Goal: Register for event/course

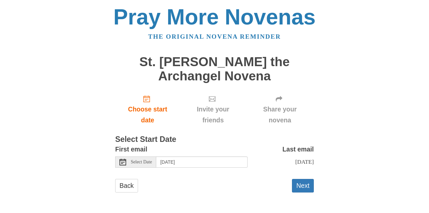
click at [148, 163] on span "Select Date" at bounding box center [141, 162] width 21 height 5
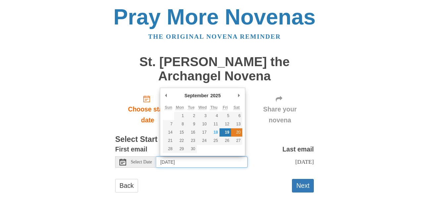
type input "[DATE]"
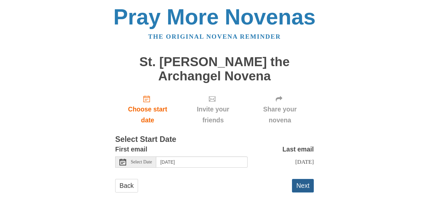
click at [299, 193] on button "Next" at bounding box center [303, 186] width 22 height 14
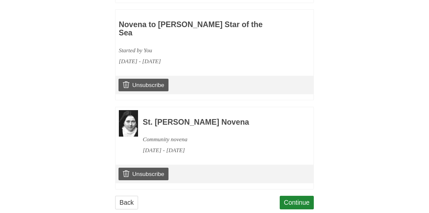
scroll to position [606, 0]
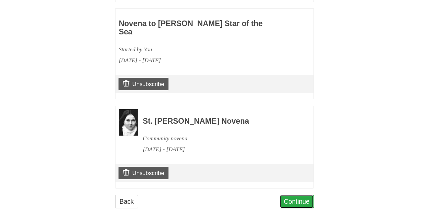
click at [296, 195] on link "Continue" at bounding box center [297, 202] width 34 height 14
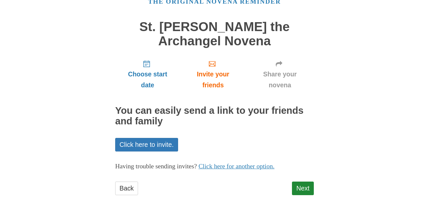
scroll to position [37, 0]
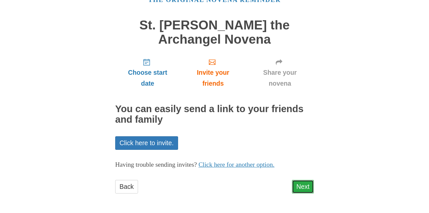
click at [297, 185] on link "Next" at bounding box center [303, 187] width 22 height 14
